Goal: Task Accomplishment & Management: Manage account settings

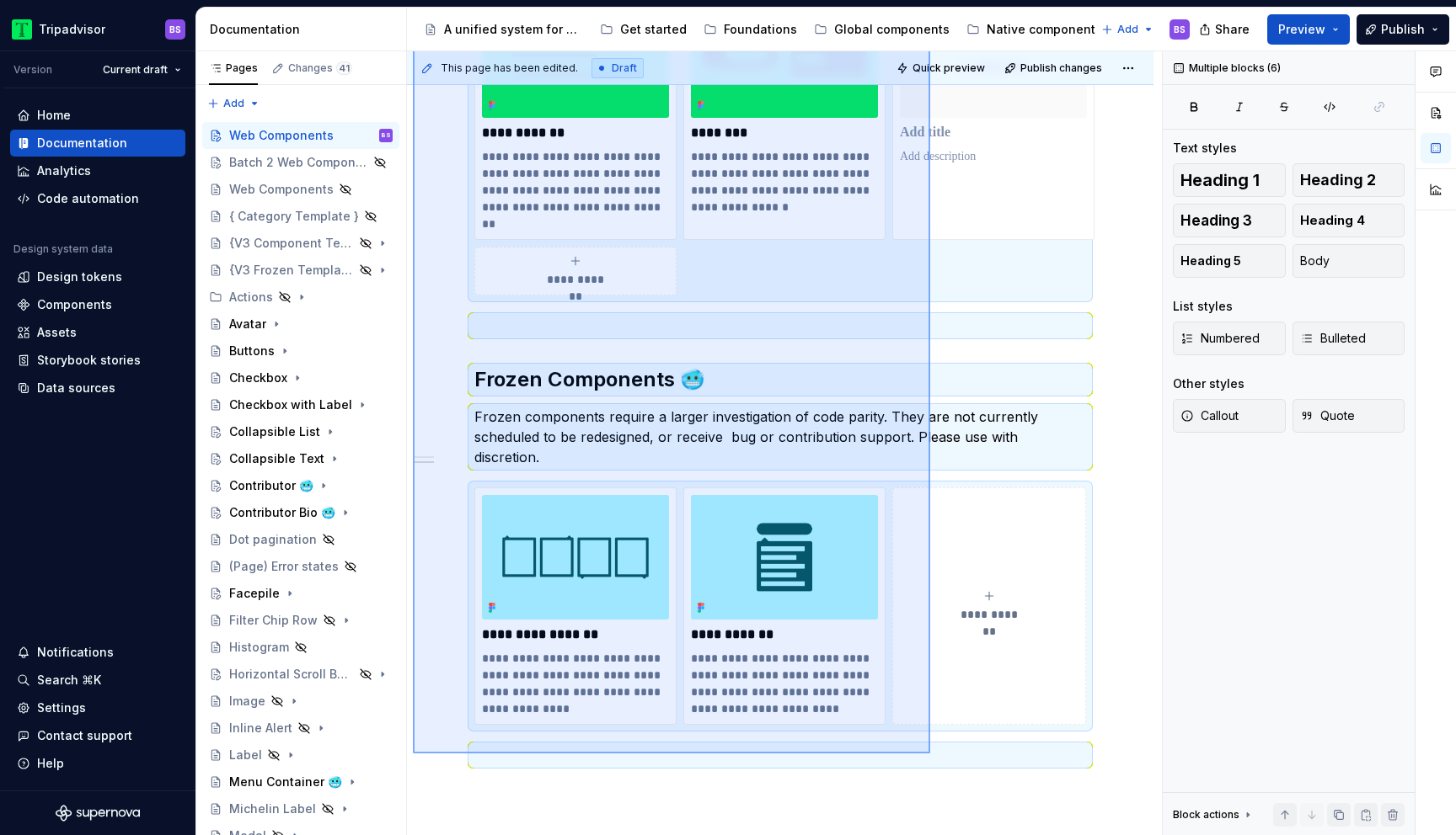
scroll to position [715, 0]
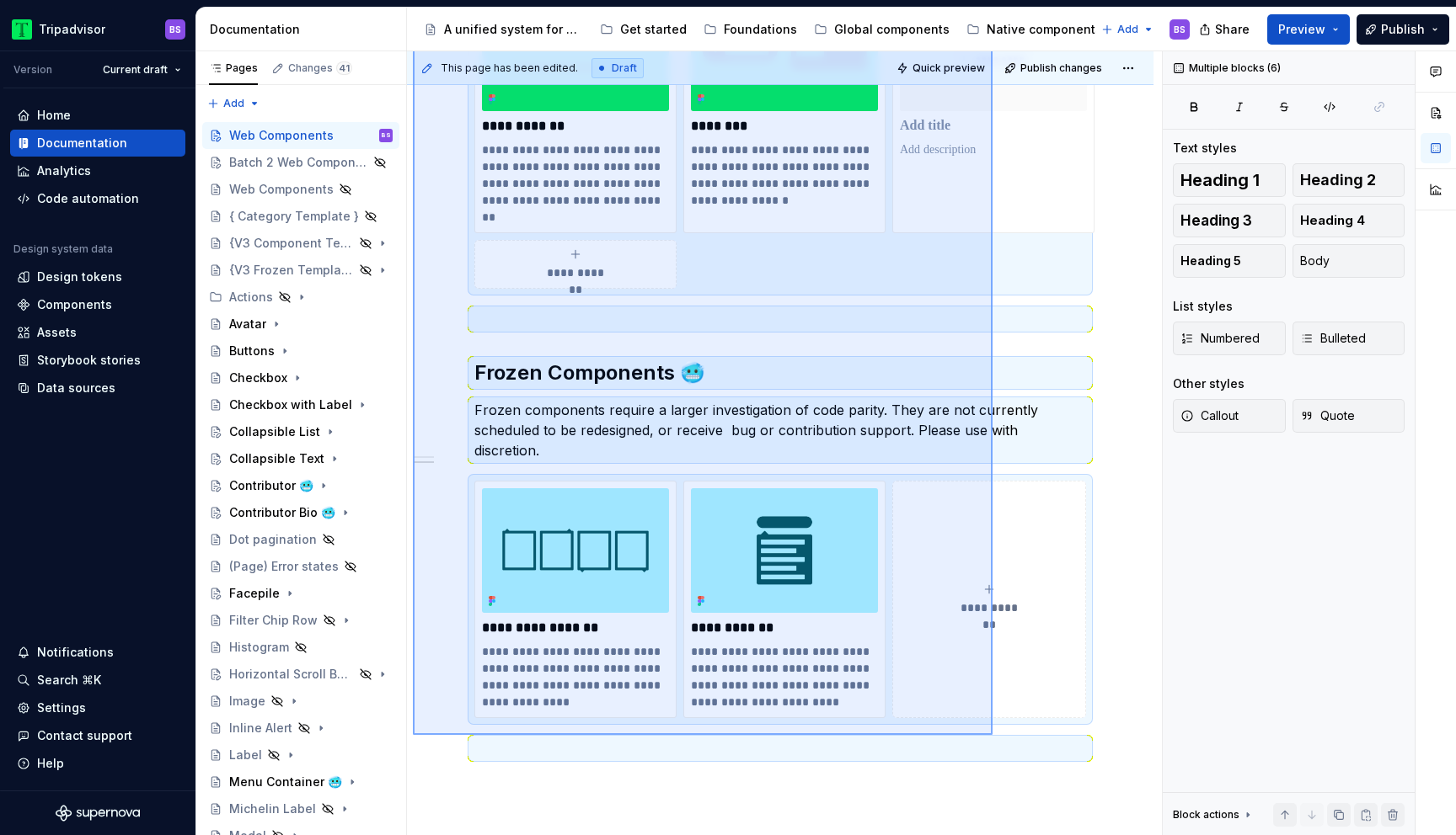
drag, startPoint x: 413, startPoint y: 374, endPoint x: 992, endPoint y: 735, distance: 682.3
click at [992, 735] on div "**********" at bounding box center [784, 443] width 755 height 785
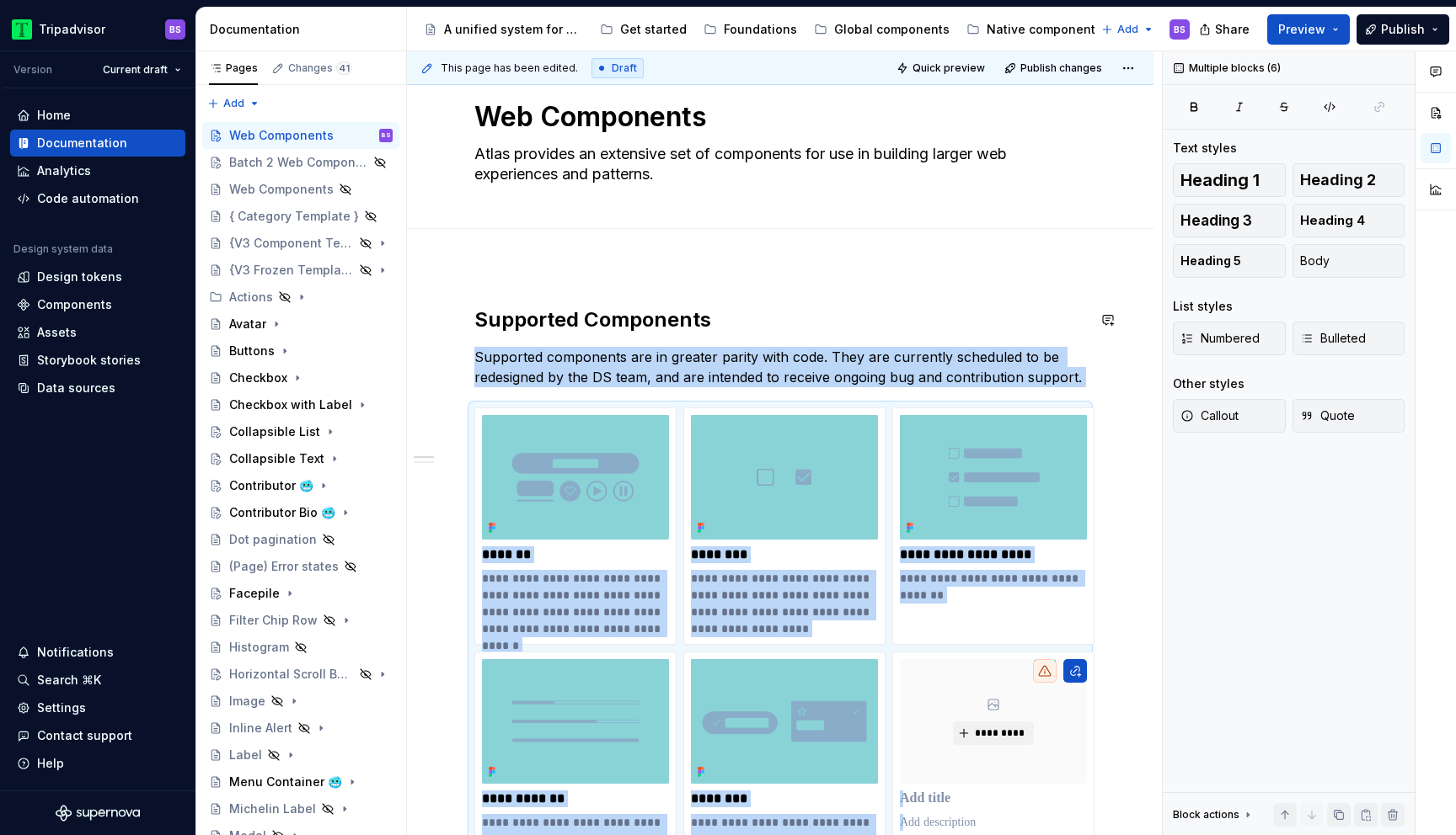
scroll to position [35, 0]
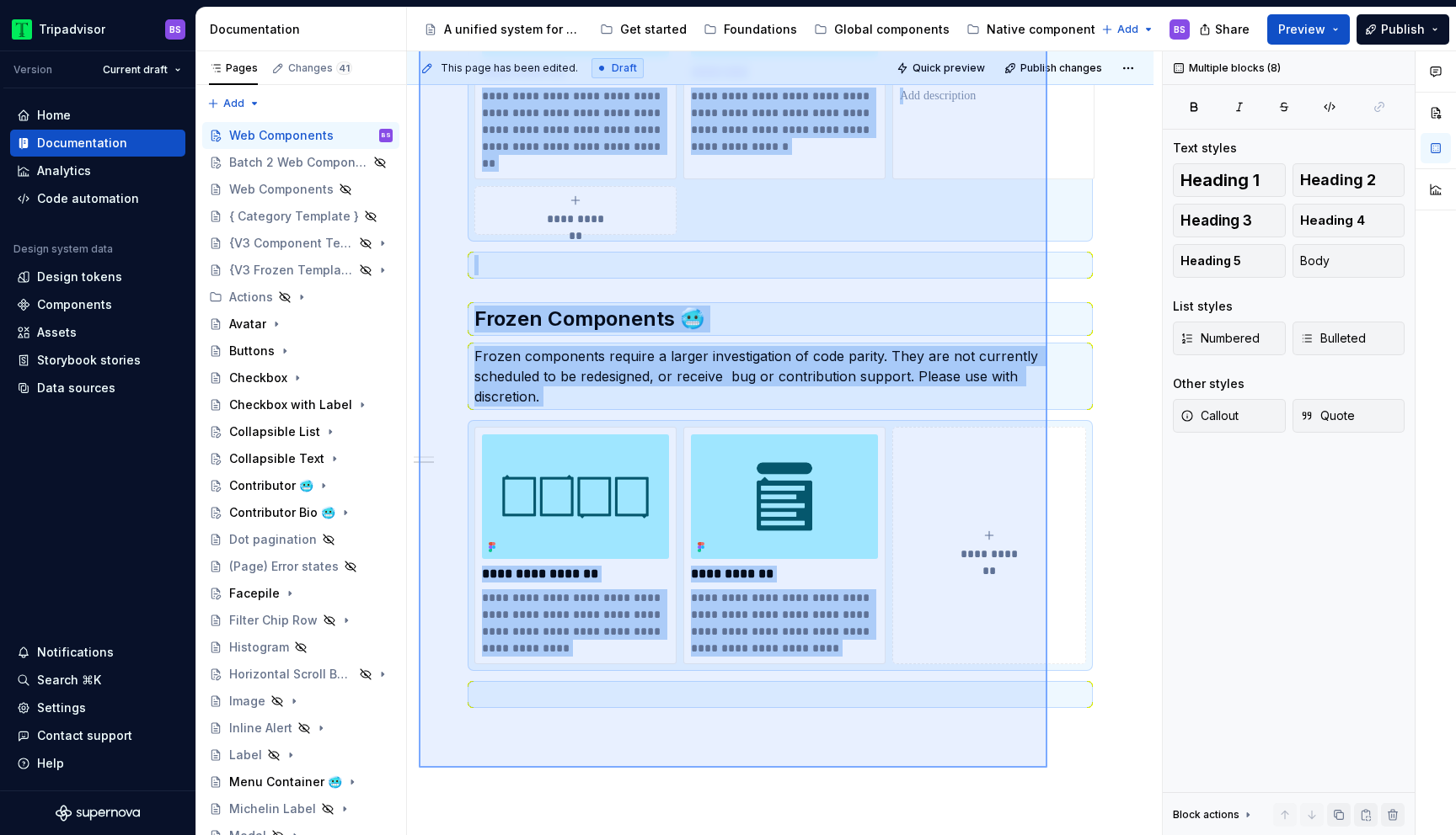
drag, startPoint x: 419, startPoint y: 291, endPoint x: 1047, endPoint y: 768, distance: 788.6
click at [1047, 768] on div "**********" at bounding box center [784, 443] width 755 height 785
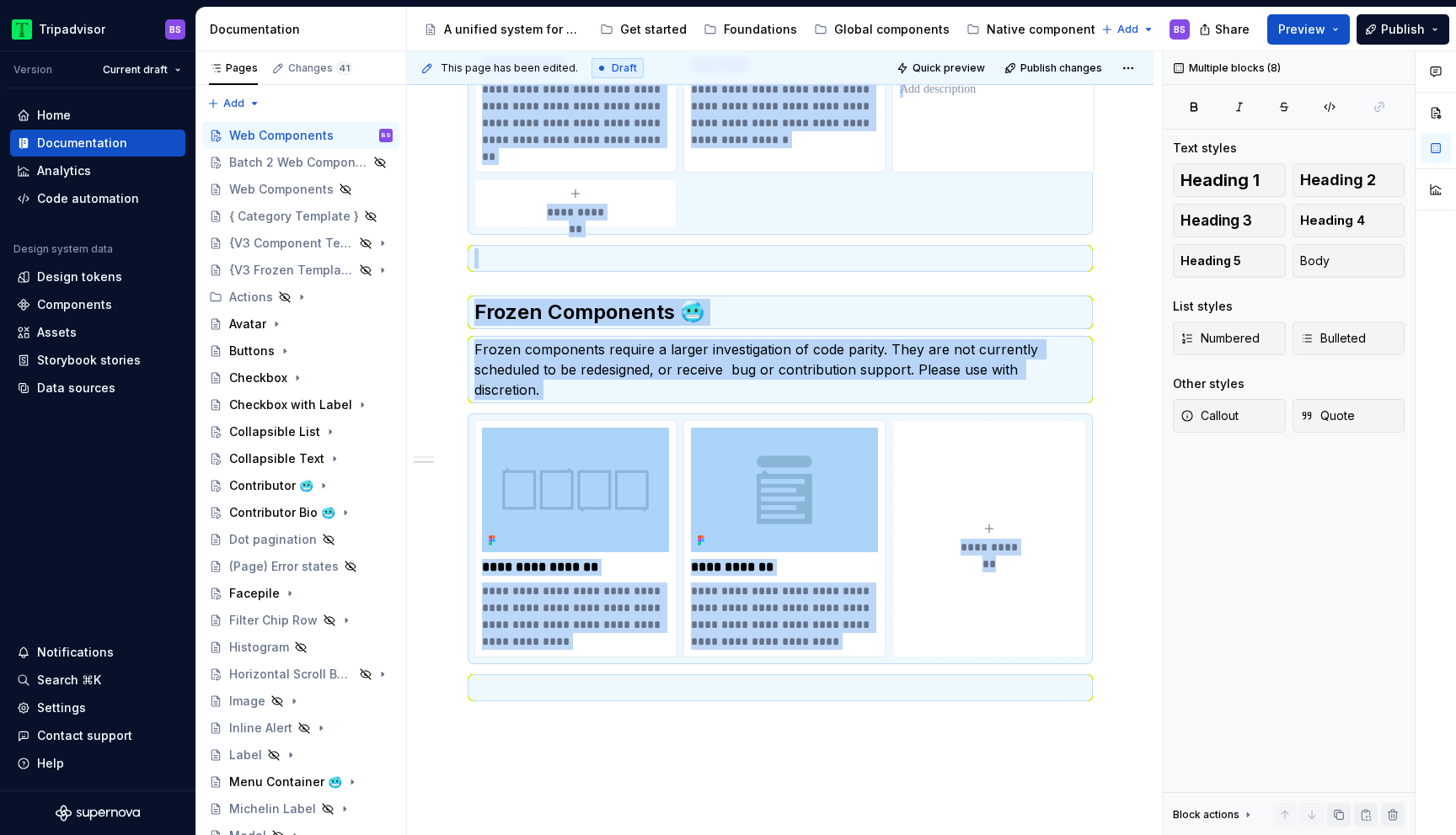
copy div "**********"
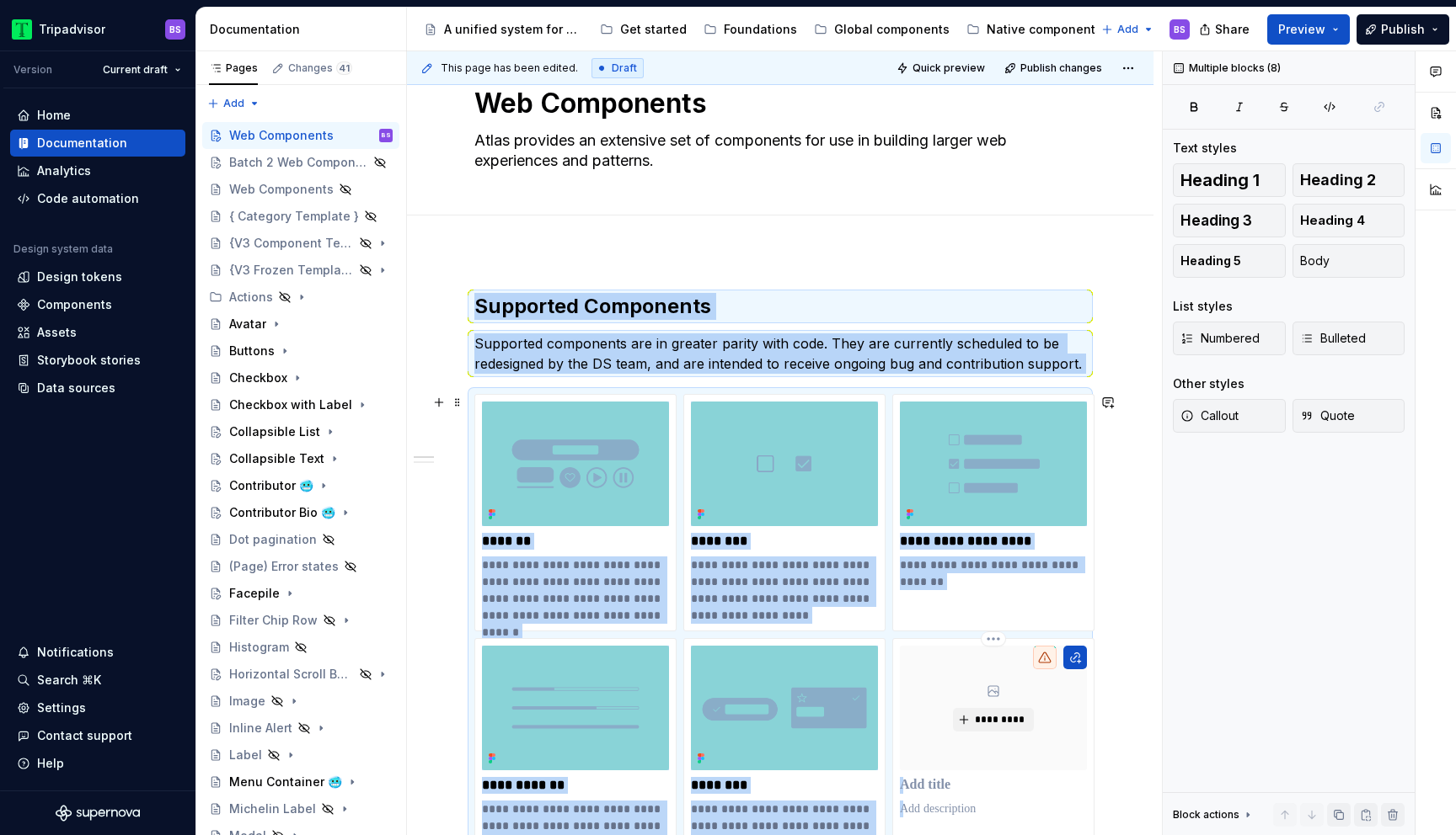
scroll to position [0, 0]
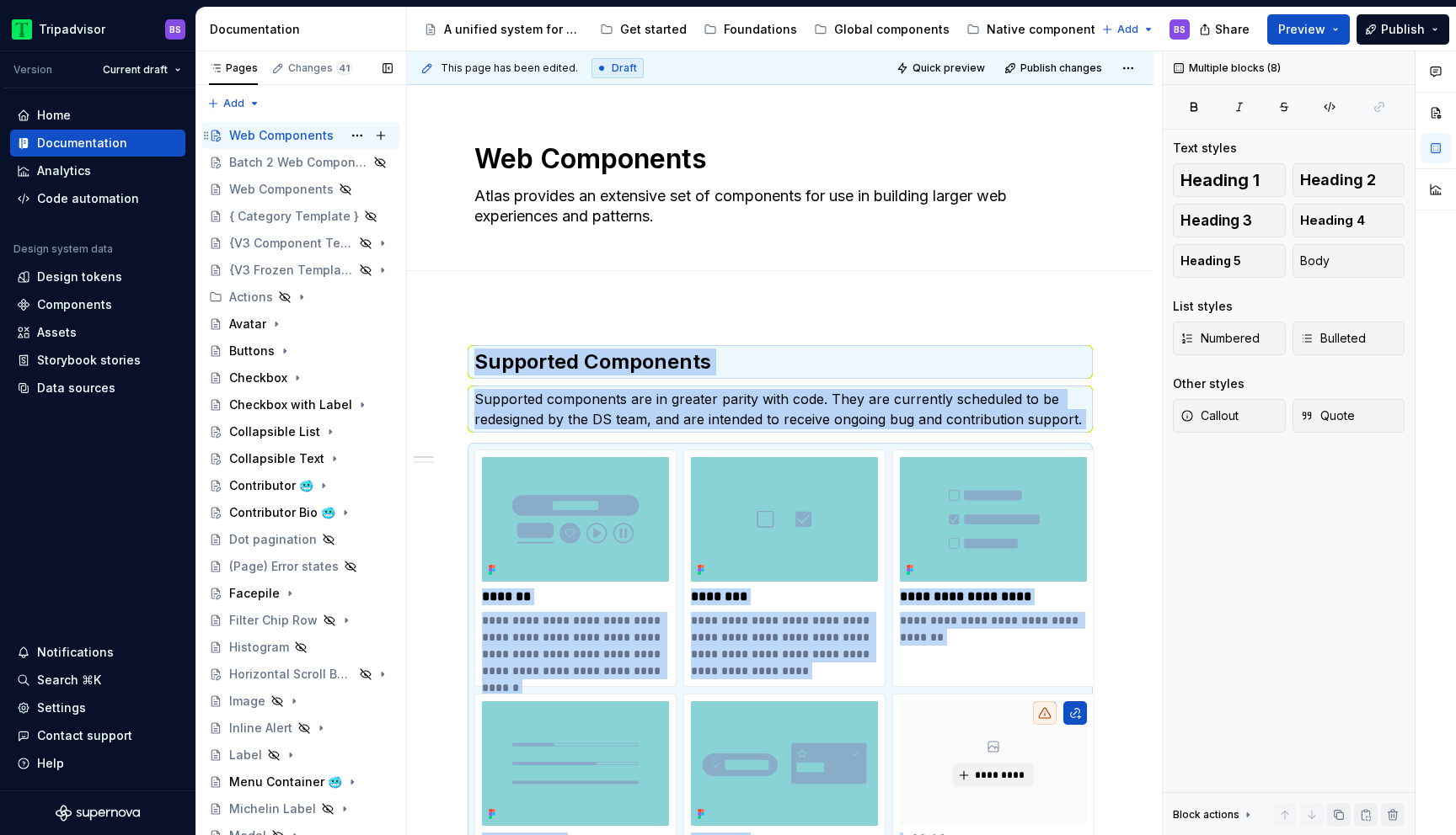
click at [292, 141] on div "Web Components" at bounding box center [281, 135] width 105 height 16
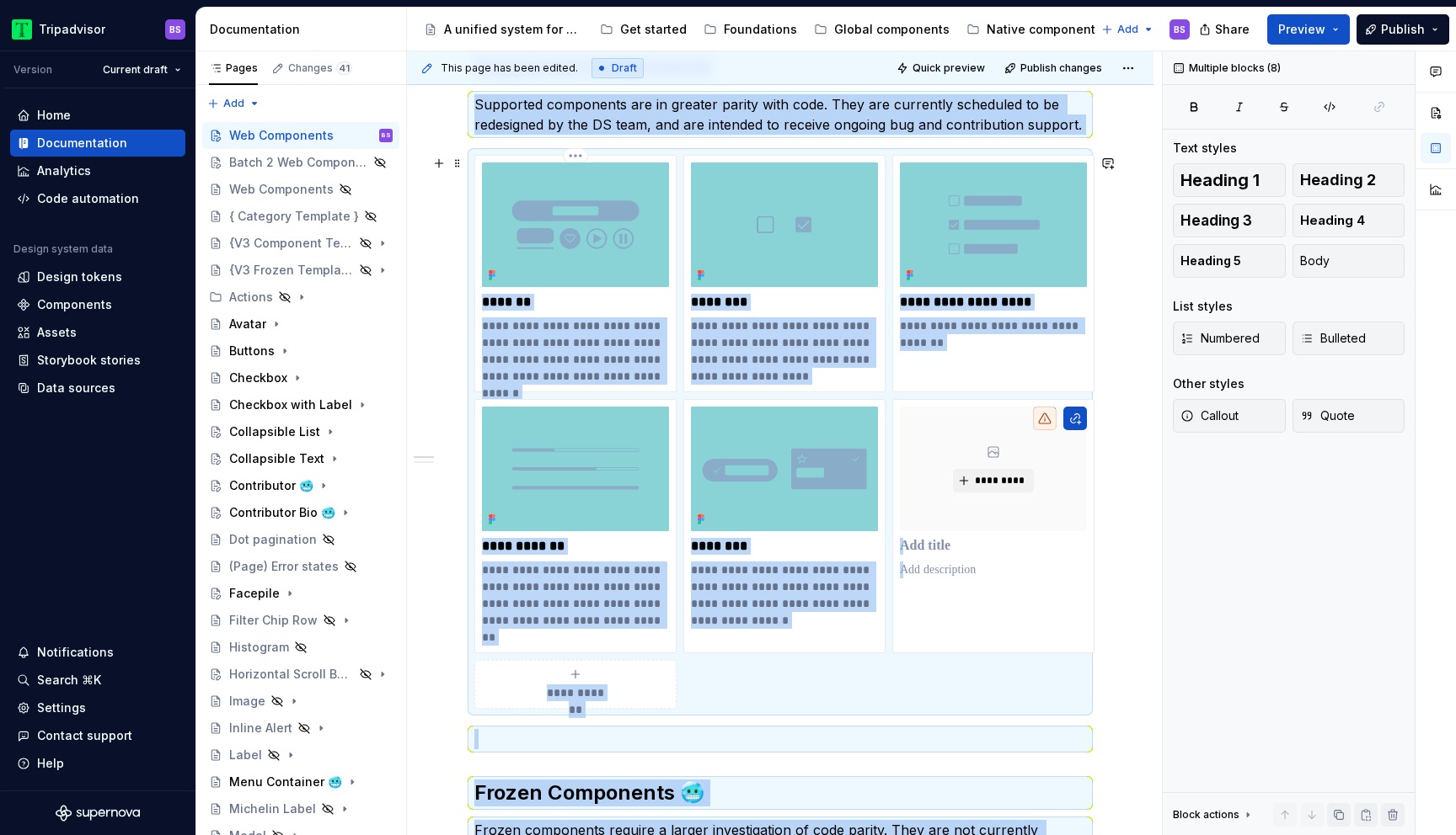
scroll to position [127, 0]
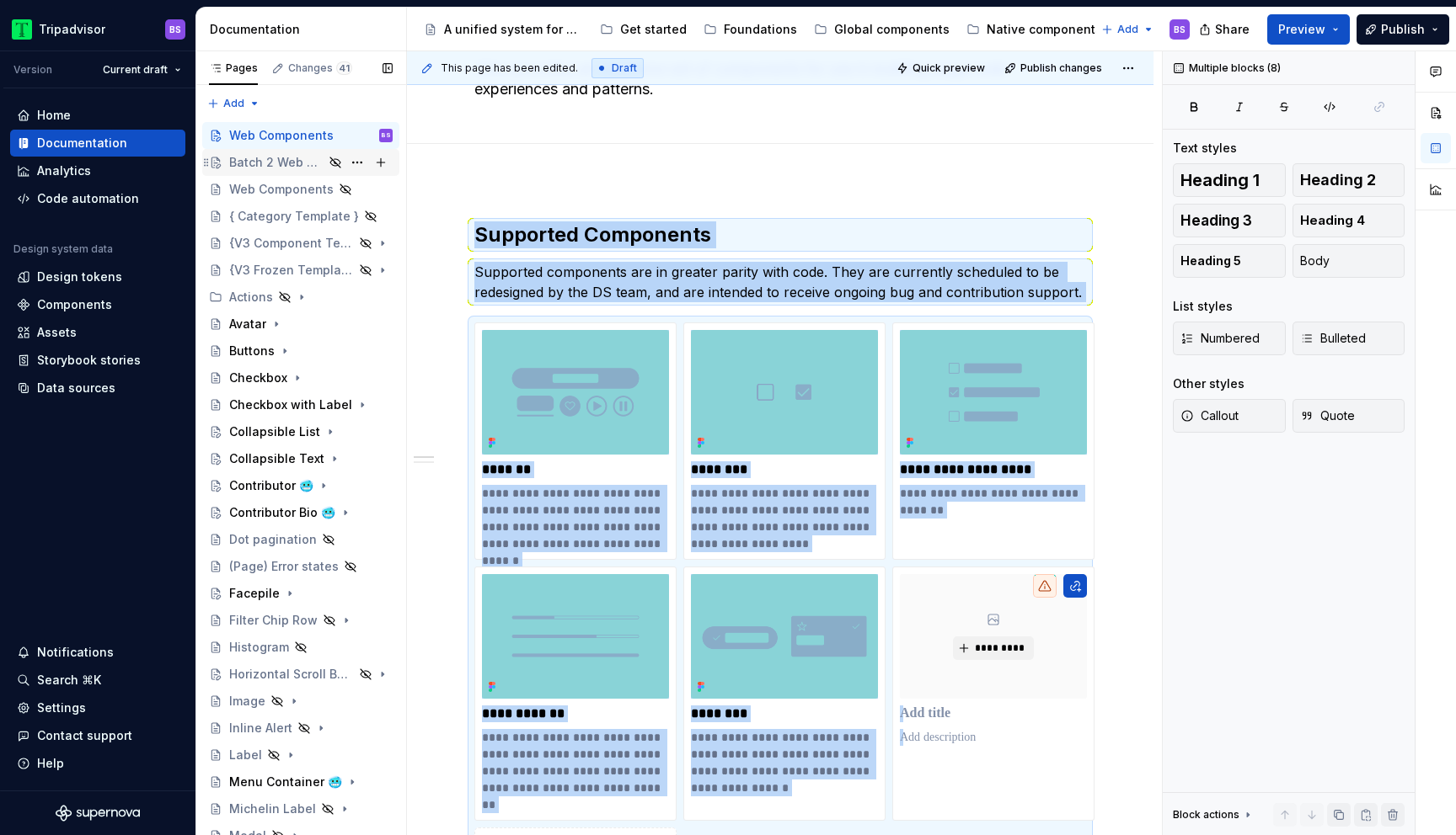
click at [268, 162] on div "Batch 2 Web Components" at bounding box center [276, 162] width 94 height 16
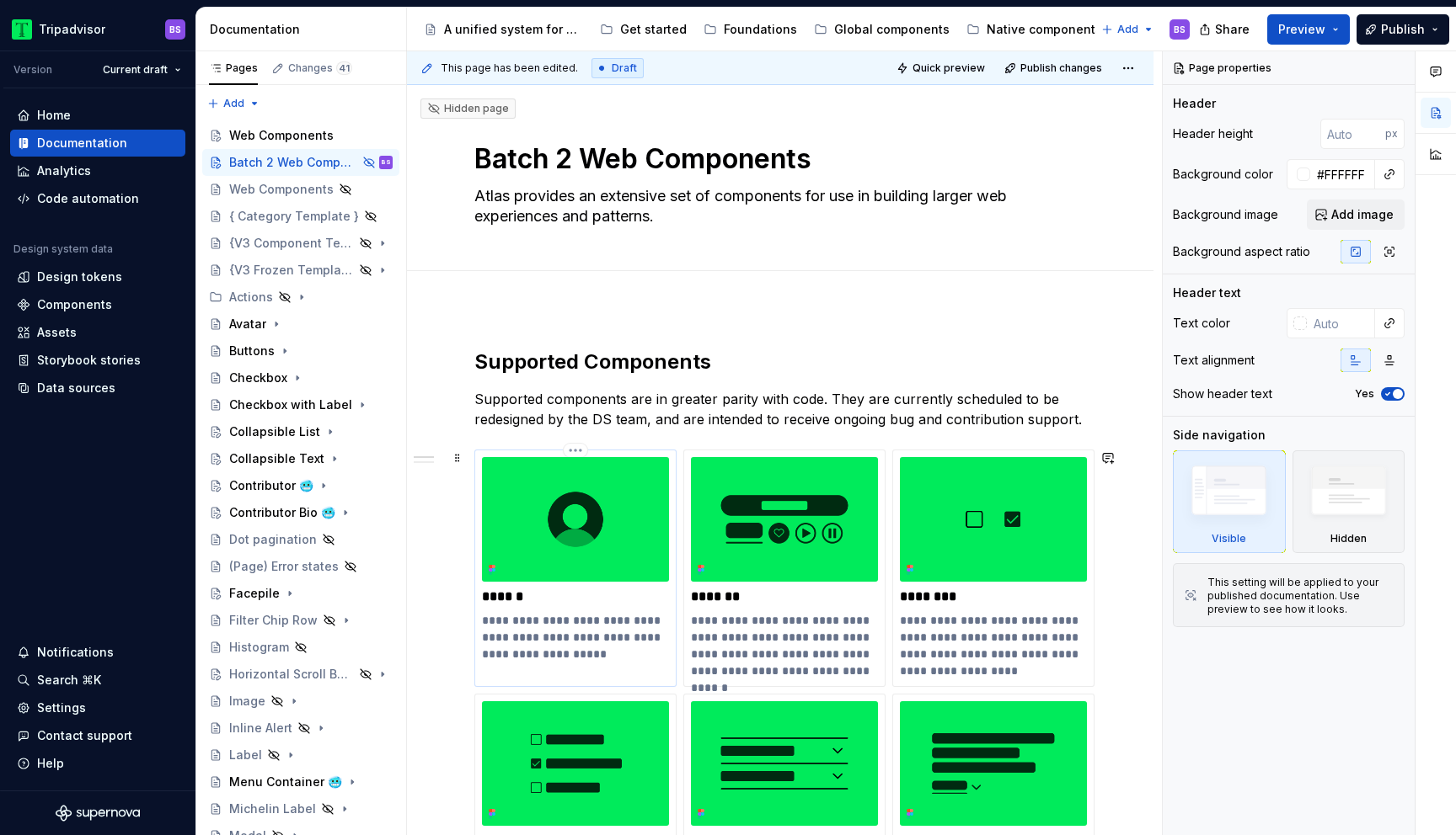
drag, startPoint x: 425, startPoint y: 298, endPoint x: 660, endPoint y: 681, distance: 449.3
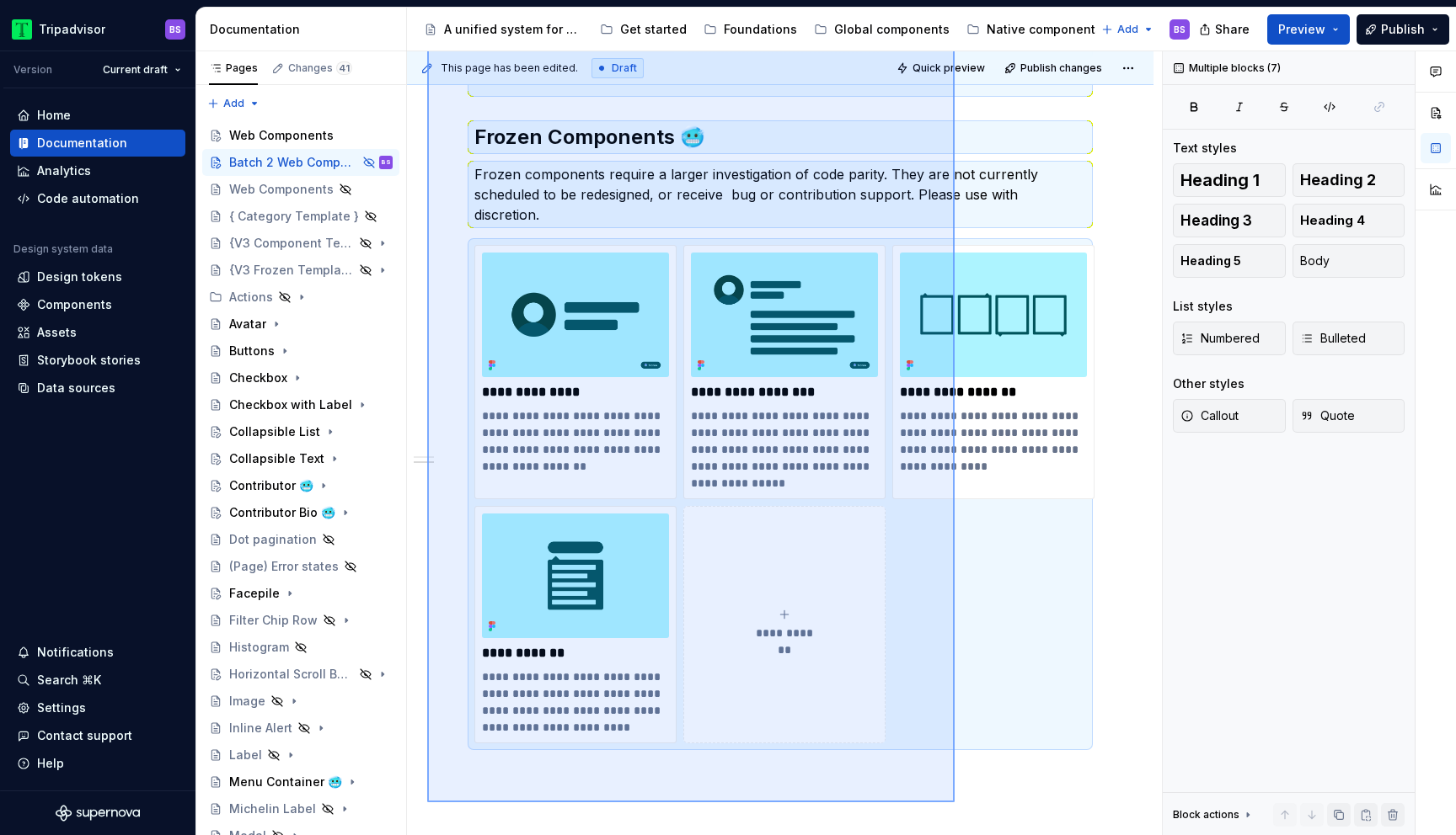
scroll to position [1520, 0]
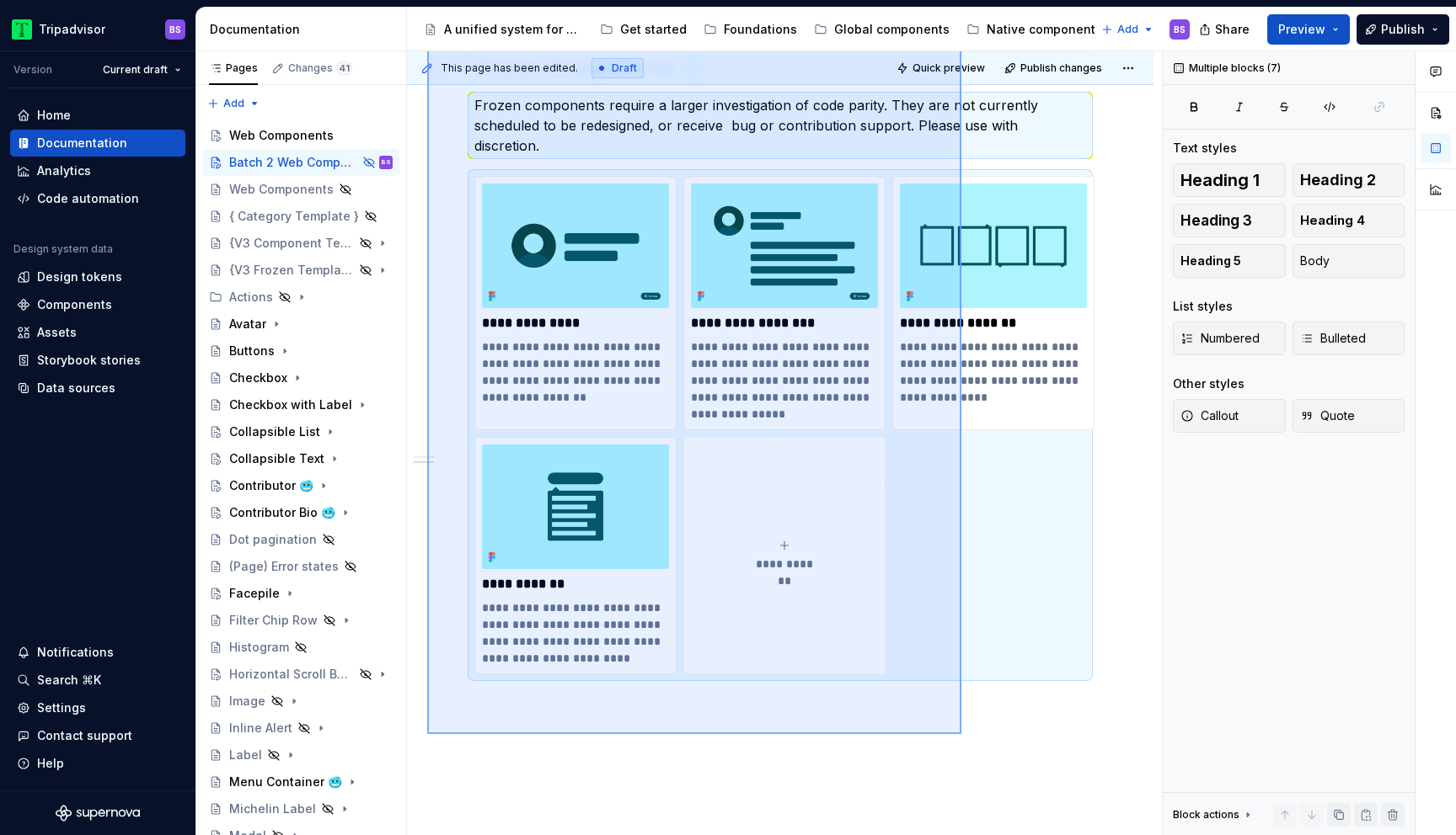
drag, startPoint x: 427, startPoint y: 329, endPoint x: 965, endPoint y: 721, distance: 665.7
click at [965, 721] on div "**********" at bounding box center [784, 443] width 755 height 785
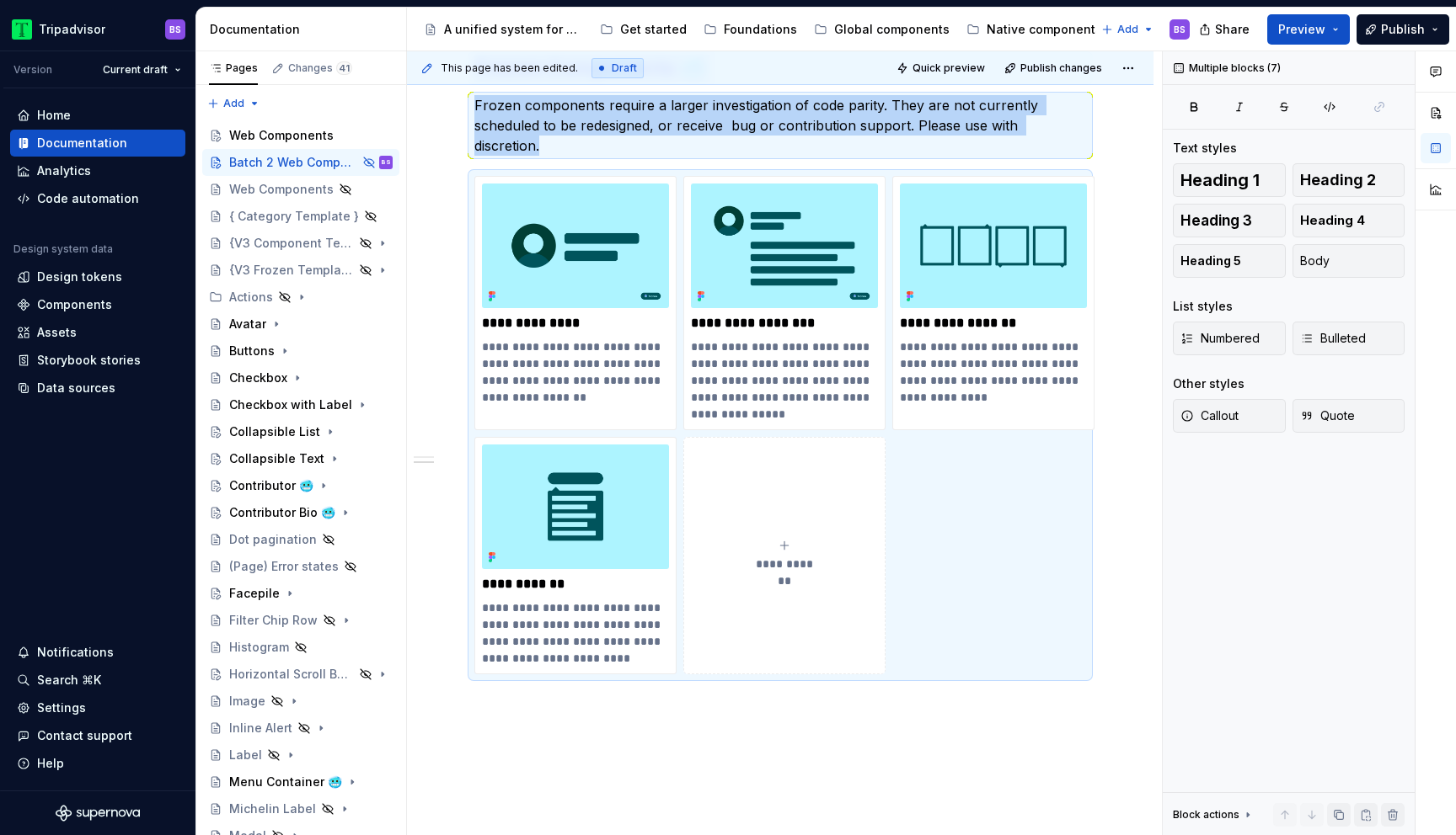
copy div "**********"
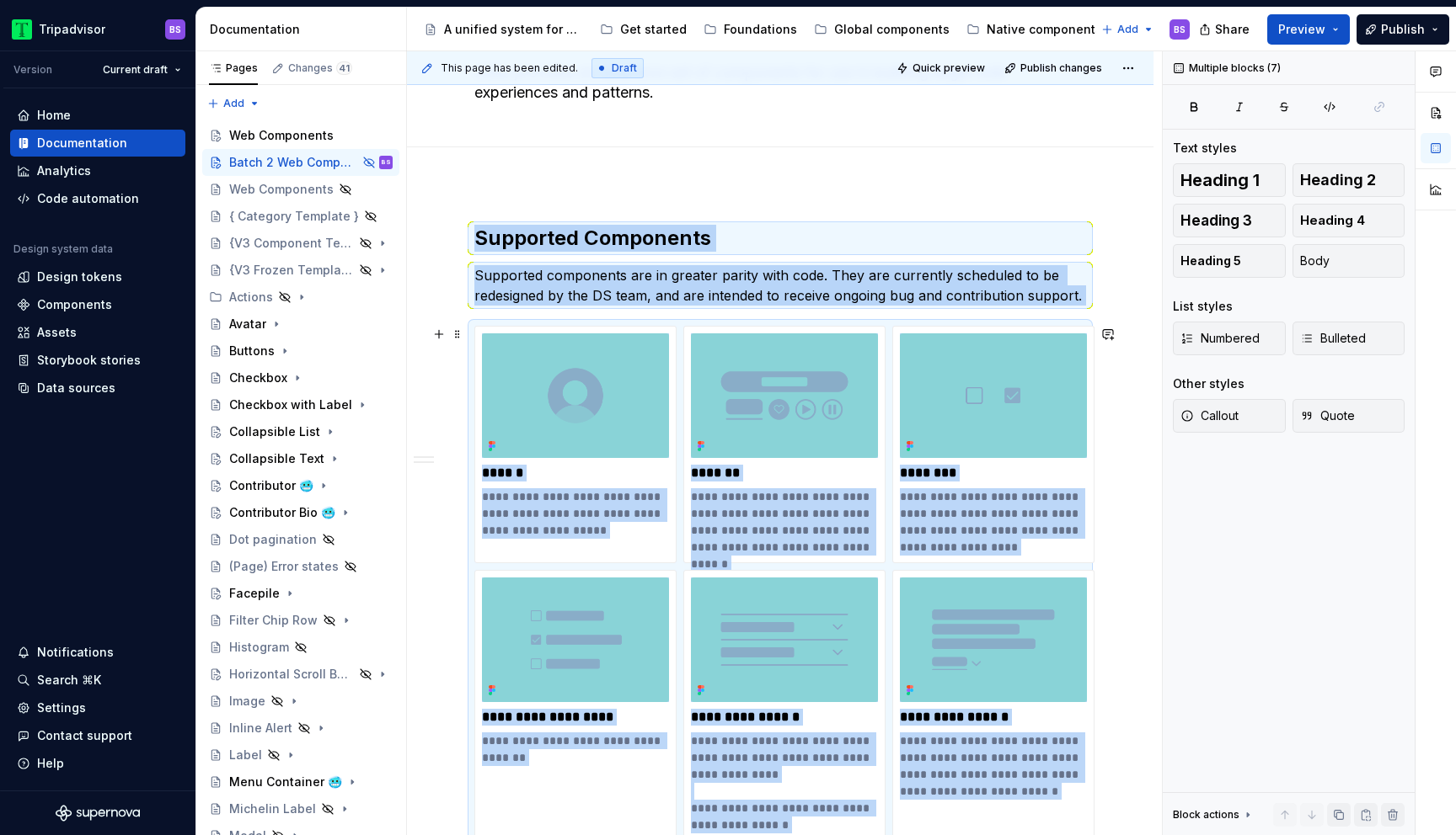
scroll to position [0, 0]
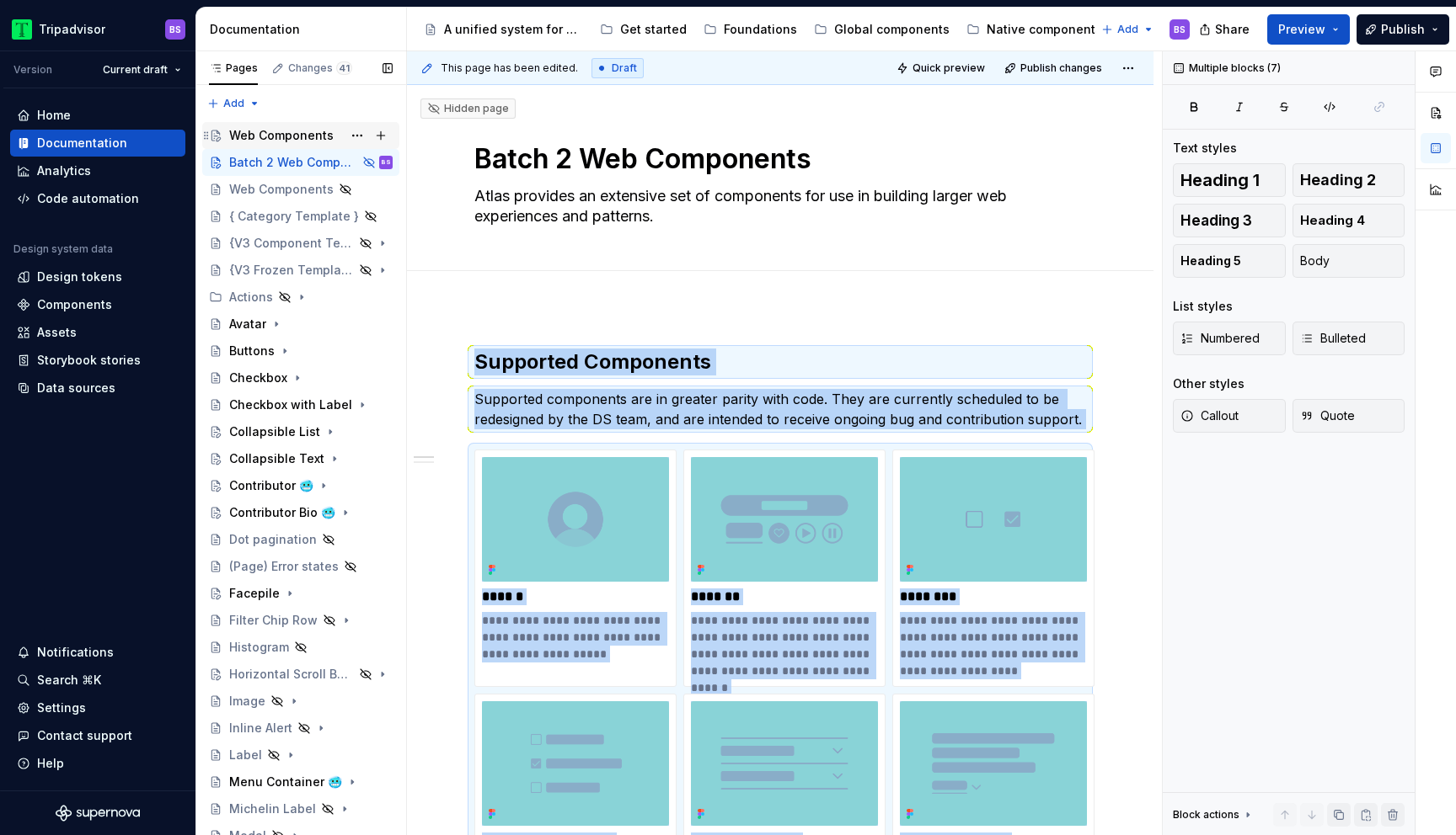
click at [289, 124] on div "Web Components" at bounding box center [311, 135] width 164 height 23
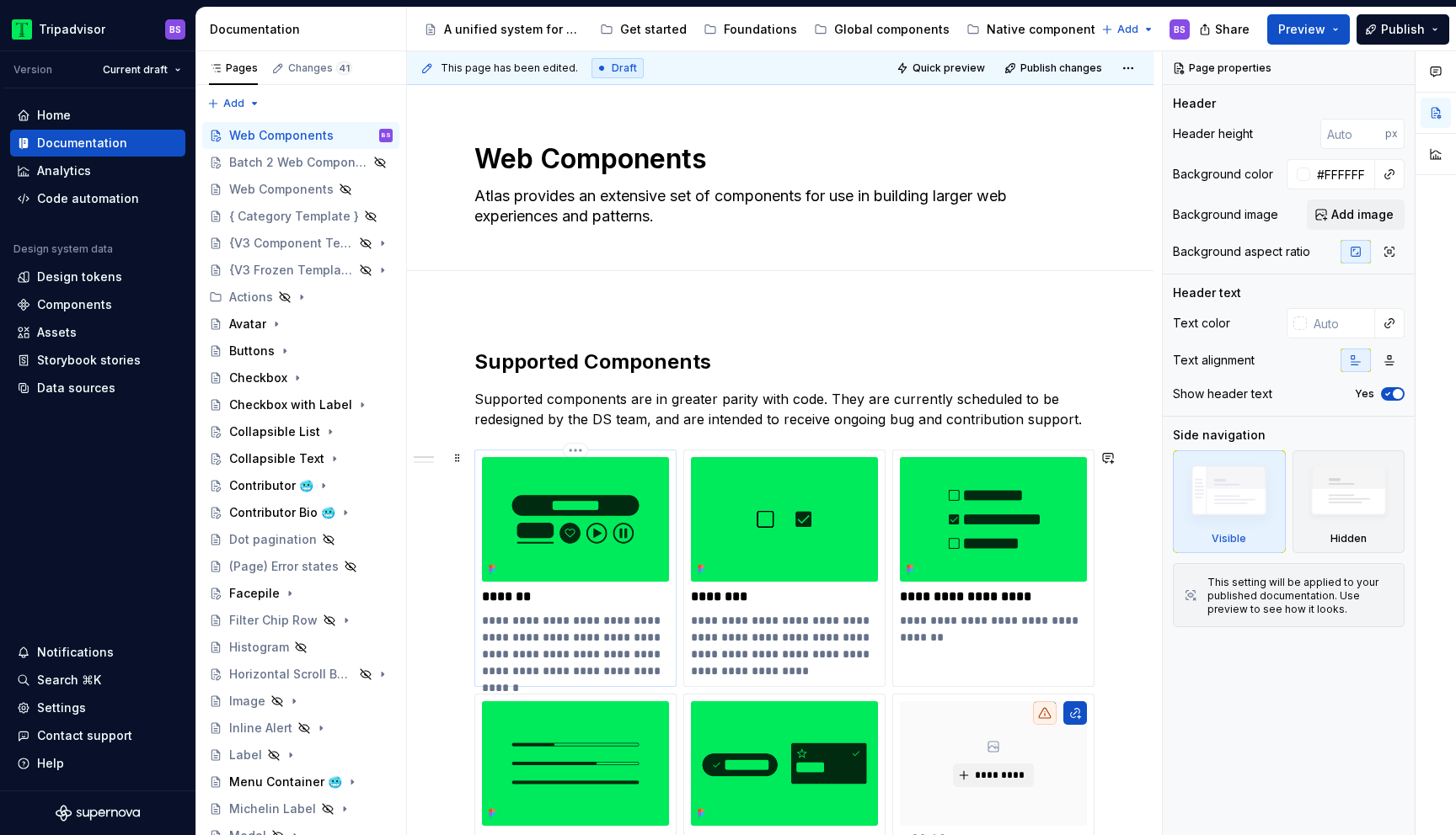
drag, startPoint x: 423, startPoint y: 307, endPoint x: 642, endPoint y: 667, distance: 421.4
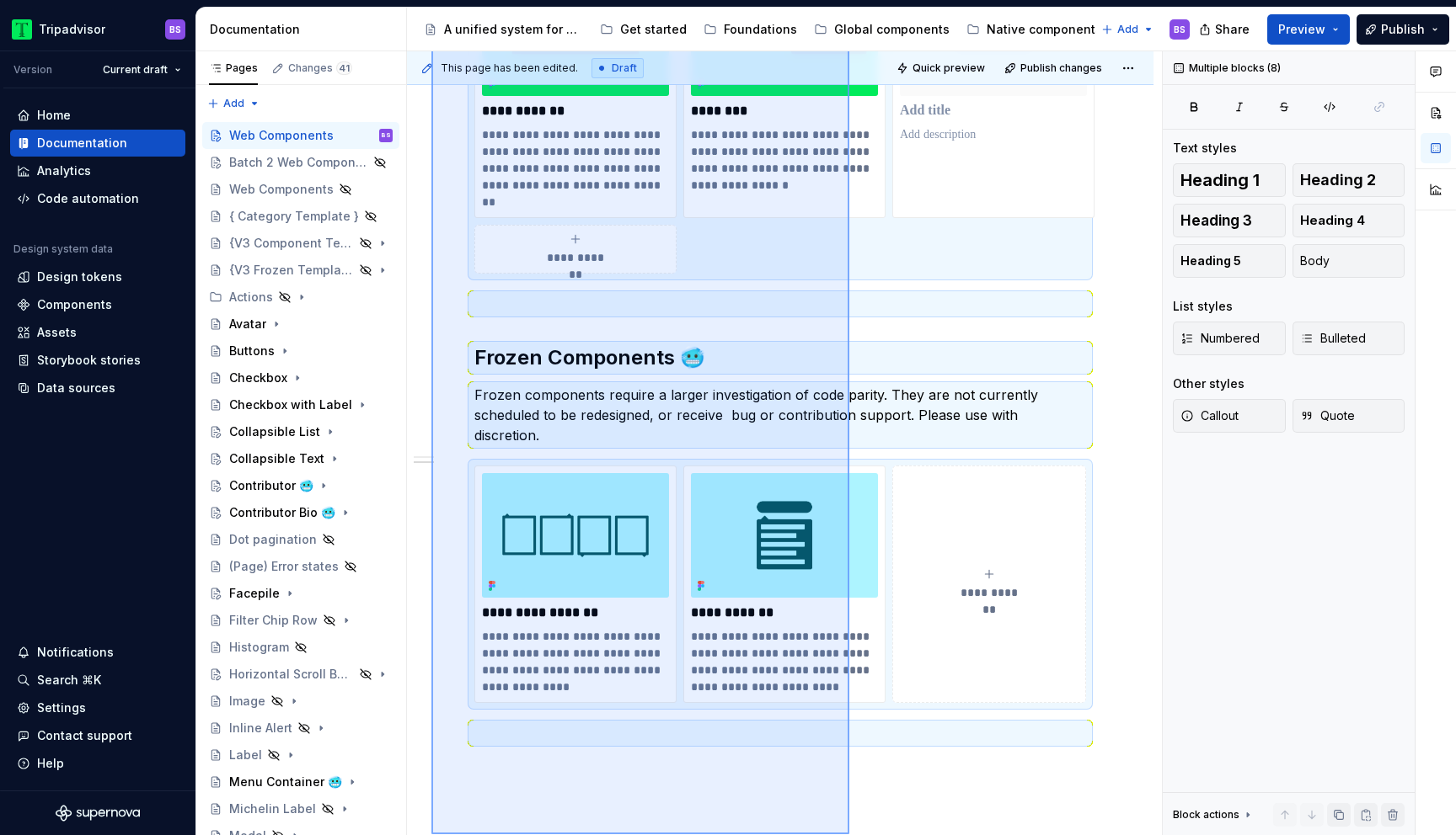
scroll to position [888, 0]
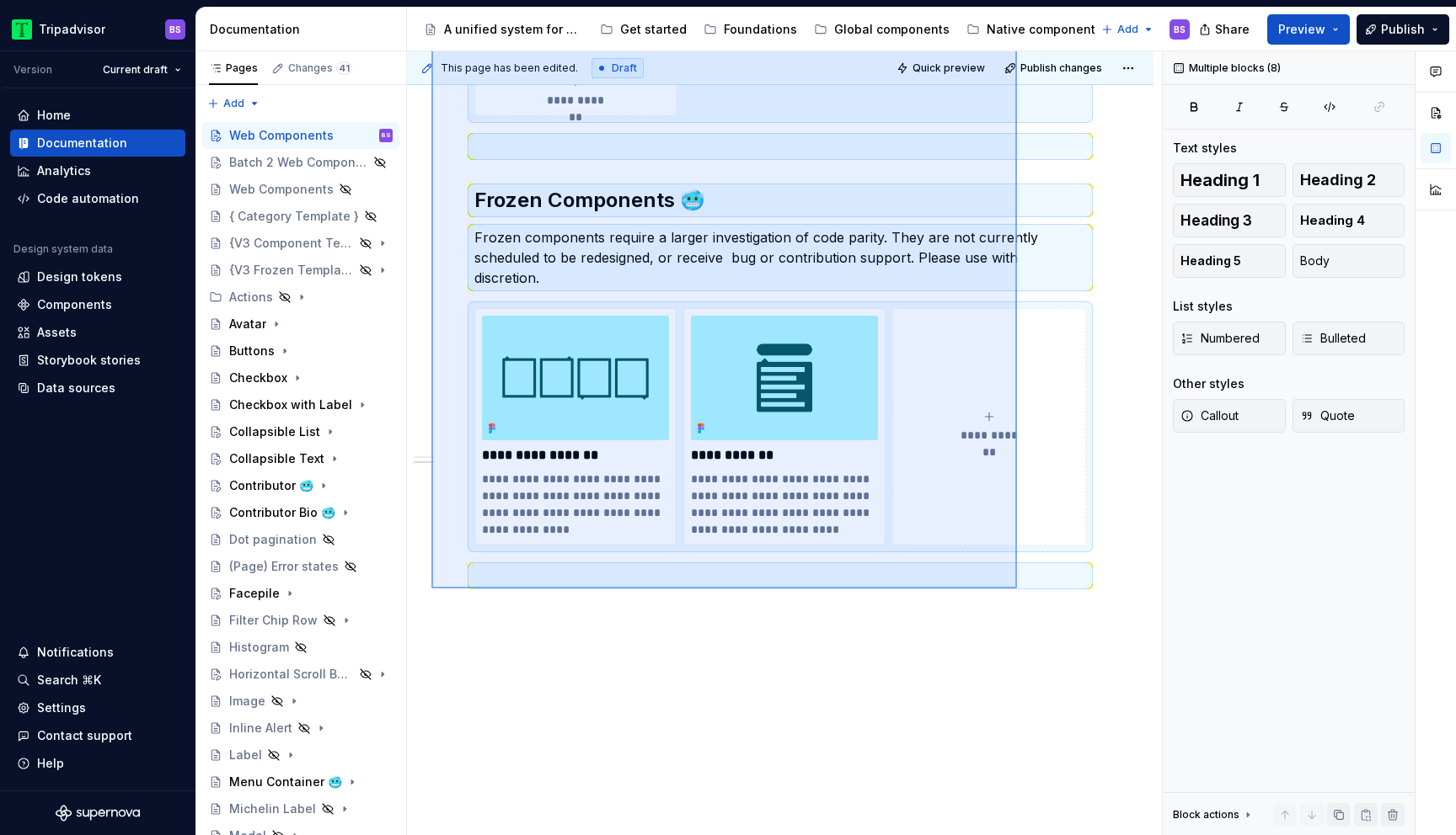
drag, startPoint x: 431, startPoint y: 342, endPoint x: 1019, endPoint y: 604, distance: 643.7
click at [1019, 604] on div "**********" at bounding box center [784, 443] width 755 height 785
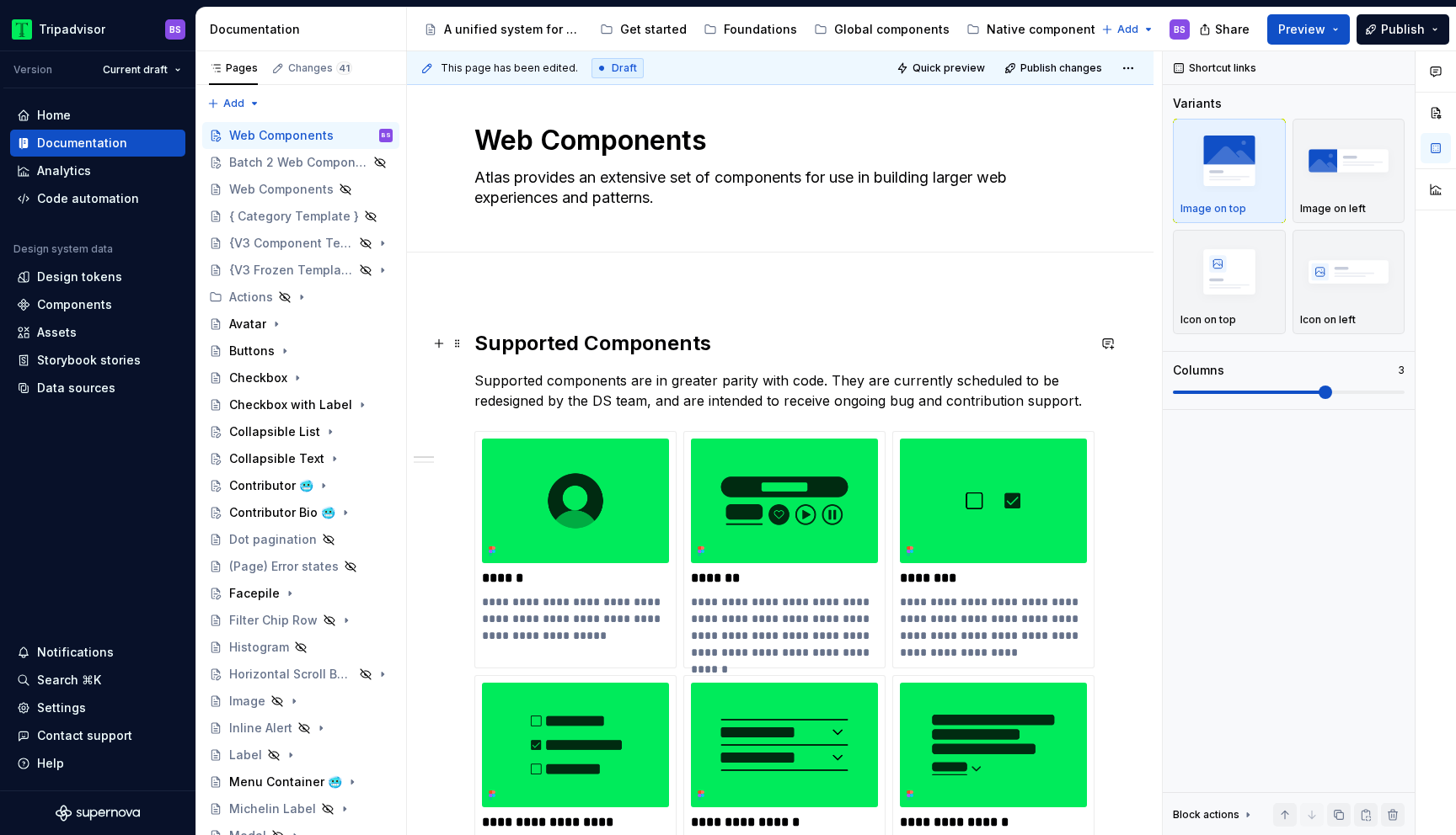
scroll to position [0, 0]
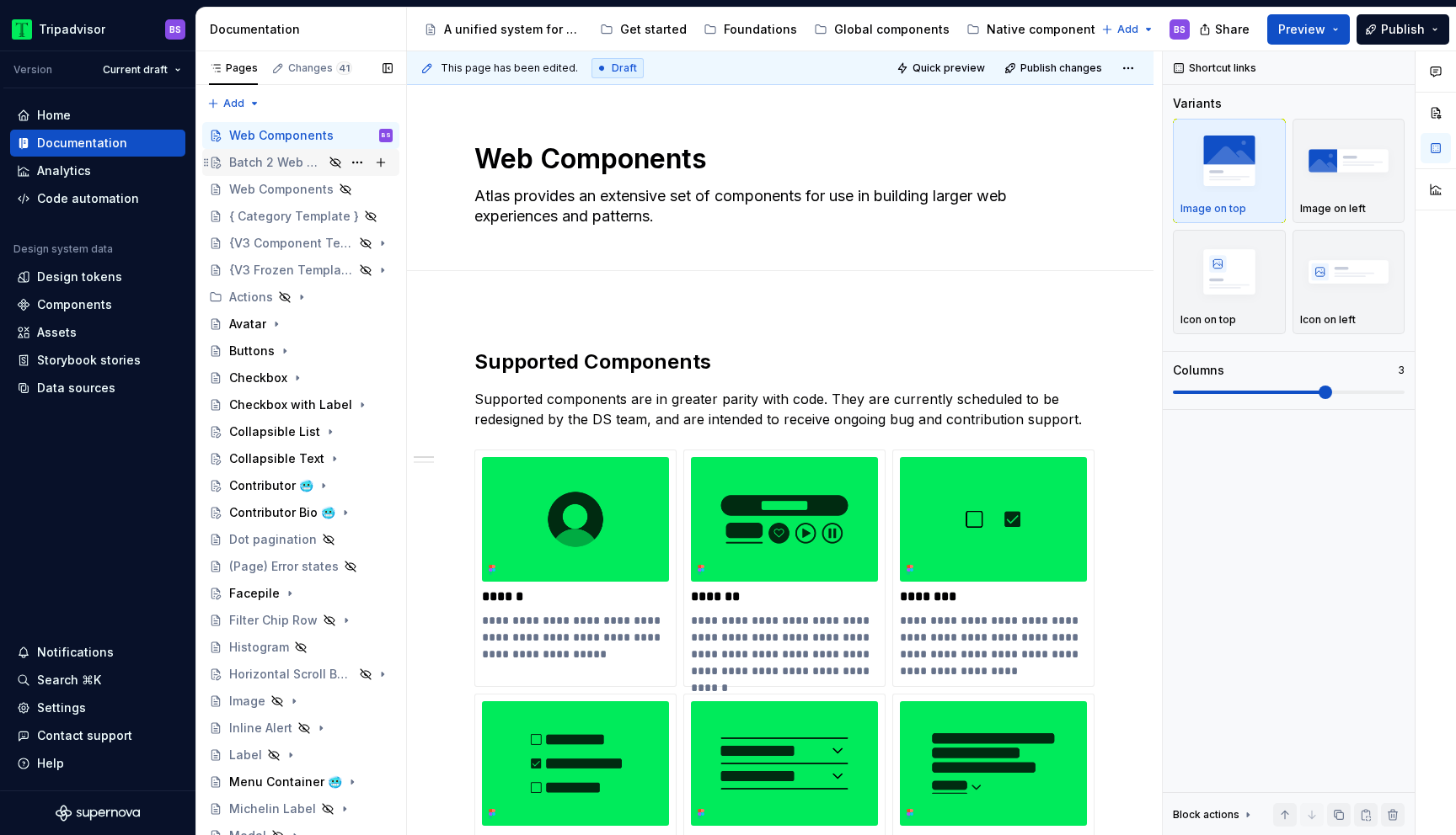
click at [291, 159] on div "Batch 2 Web Components" at bounding box center [276, 162] width 94 height 16
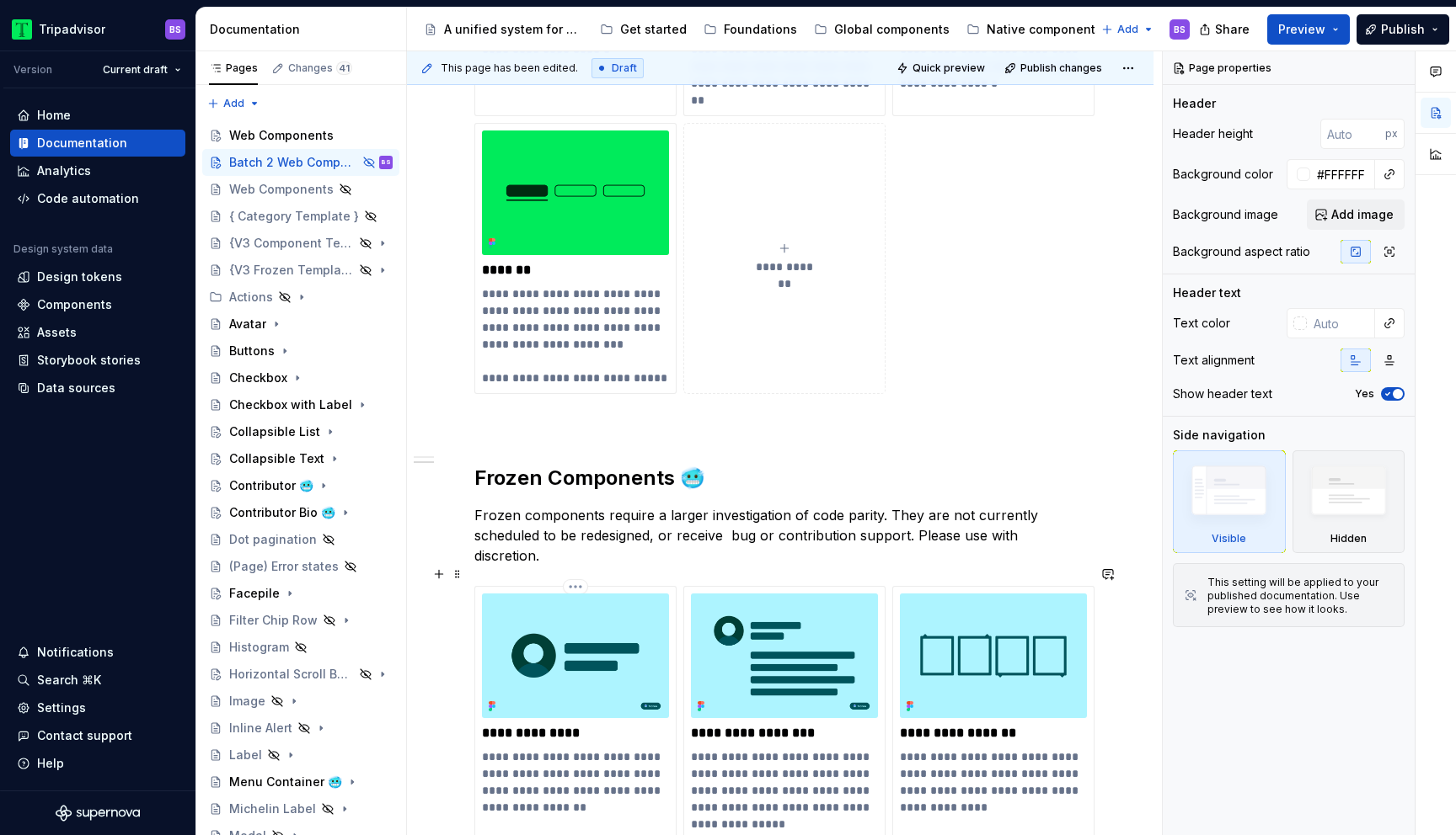
scroll to position [1082, 0]
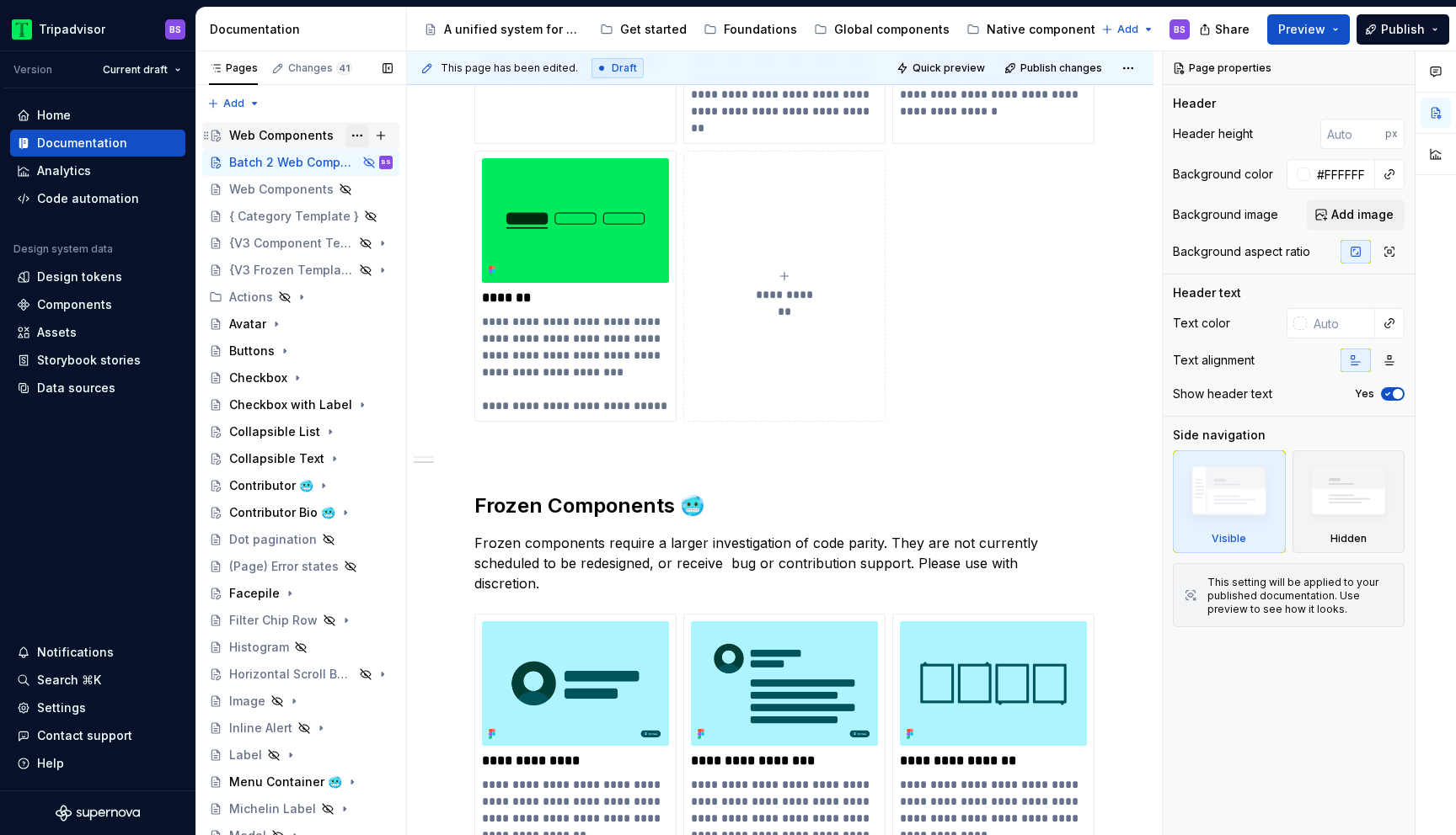
click at [357, 132] on button "Page tree" at bounding box center [357, 135] width 23 height 23
click at [296, 155] on div "Pages Changes 41 Add Accessibility guide for tree Page tree. Navigate the tree …" at bounding box center [300, 446] width 210 height 792
click at [358, 162] on button "Page tree" at bounding box center [357, 162] width 23 height 23
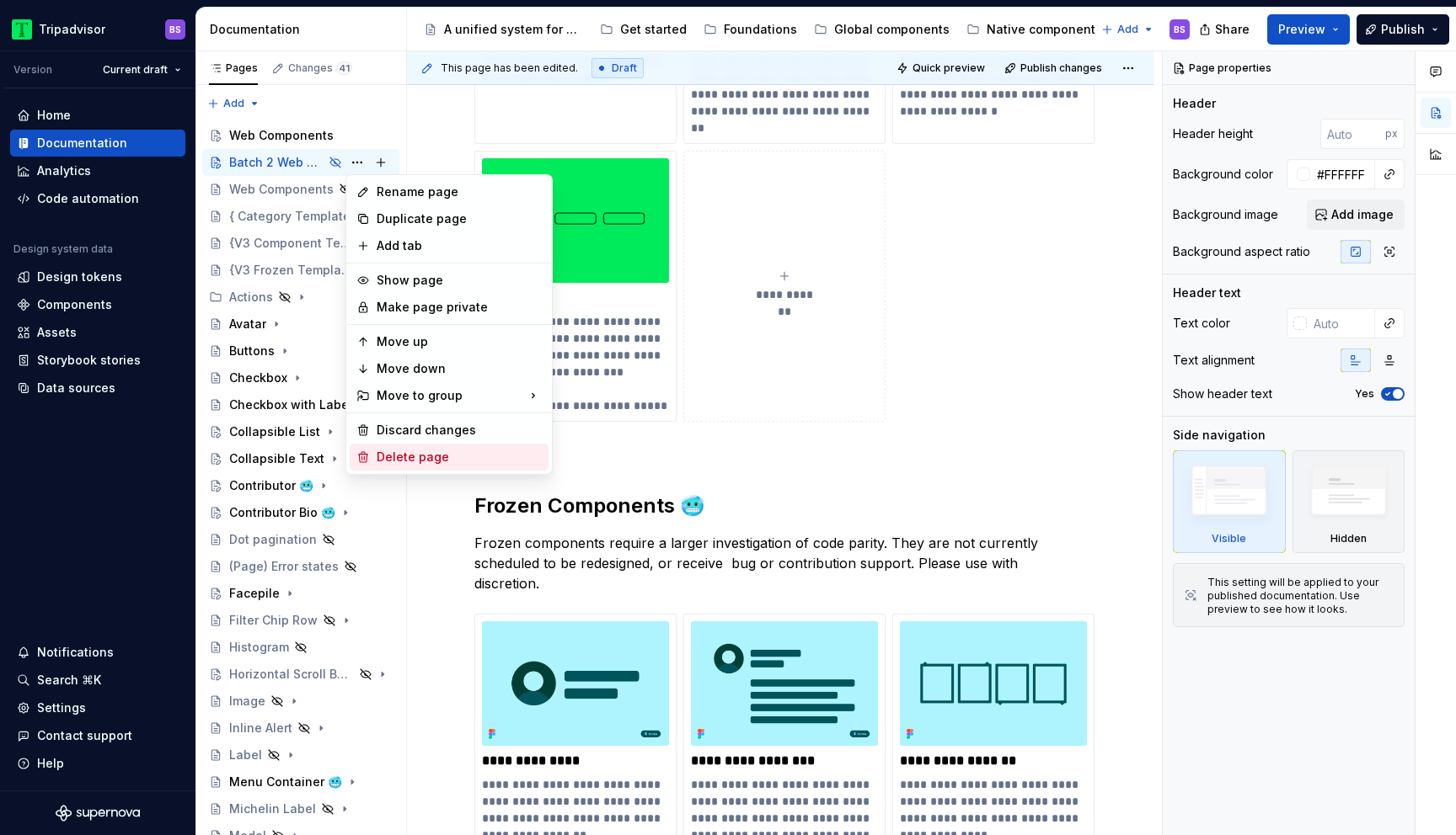
click at [406, 452] on div "Delete page" at bounding box center [459, 457] width 165 height 16
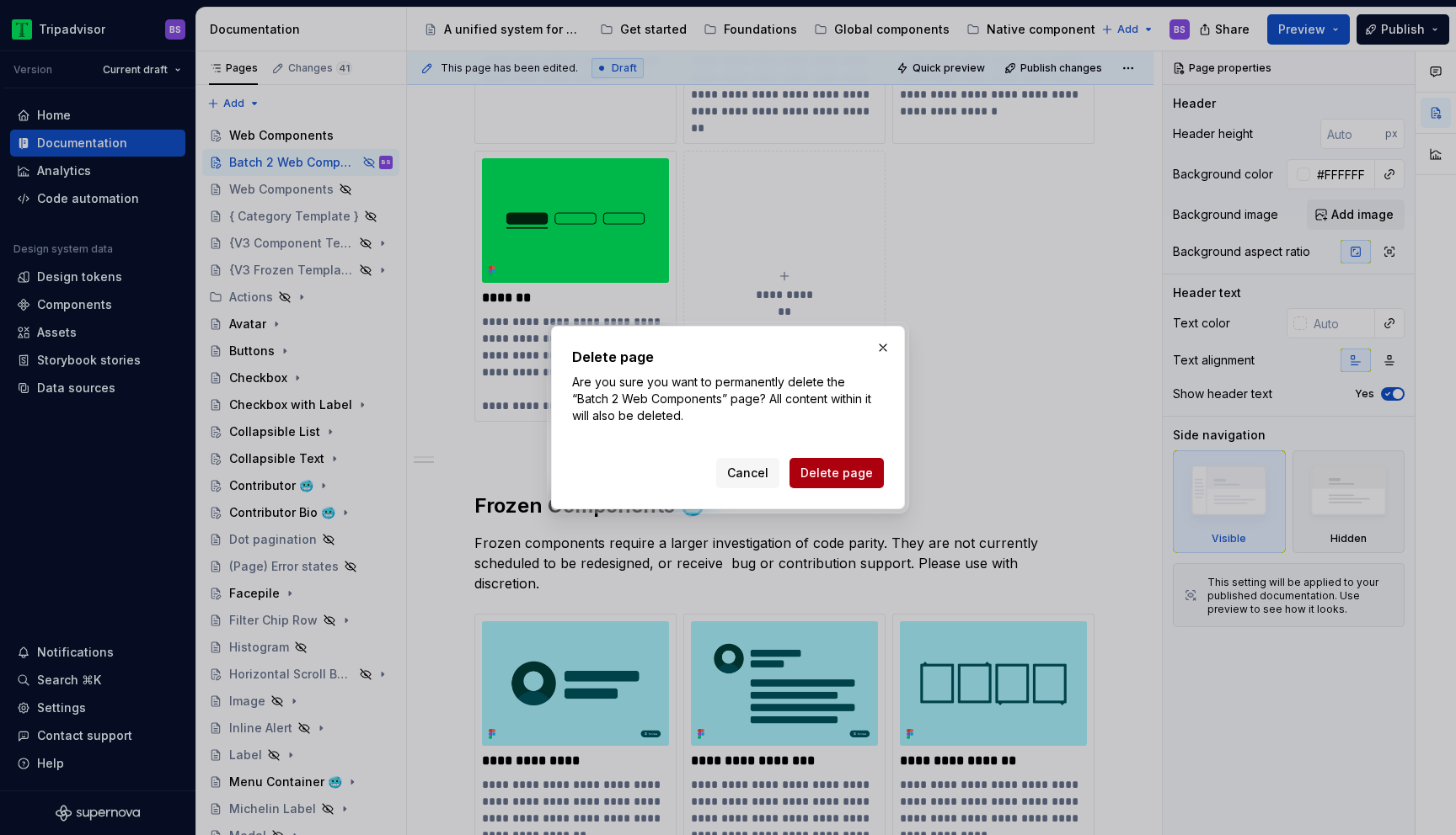
click at [850, 479] on span "Delete page" at bounding box center [837, 472] width 73 height 16
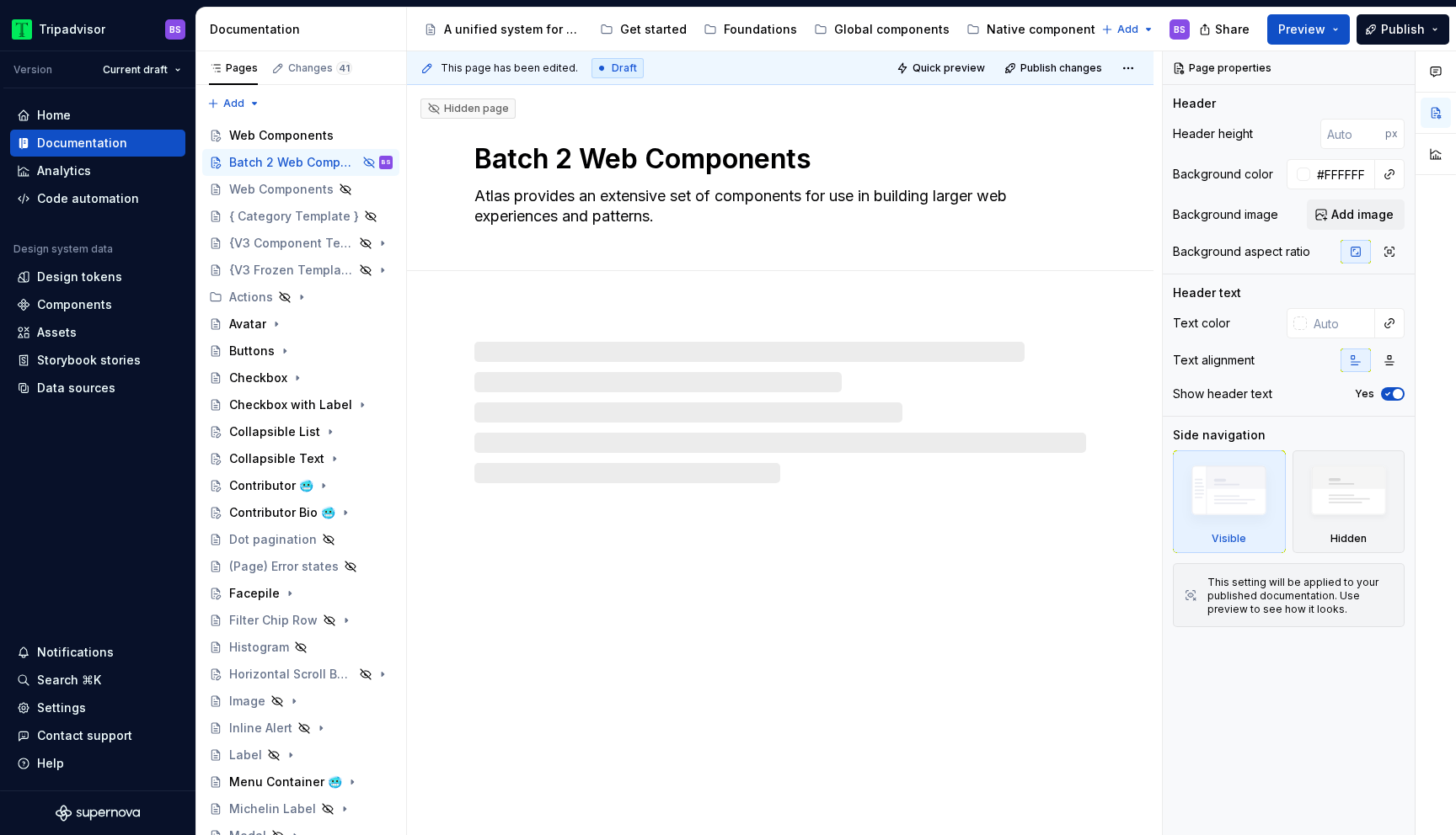
scroll to position [0, 0]
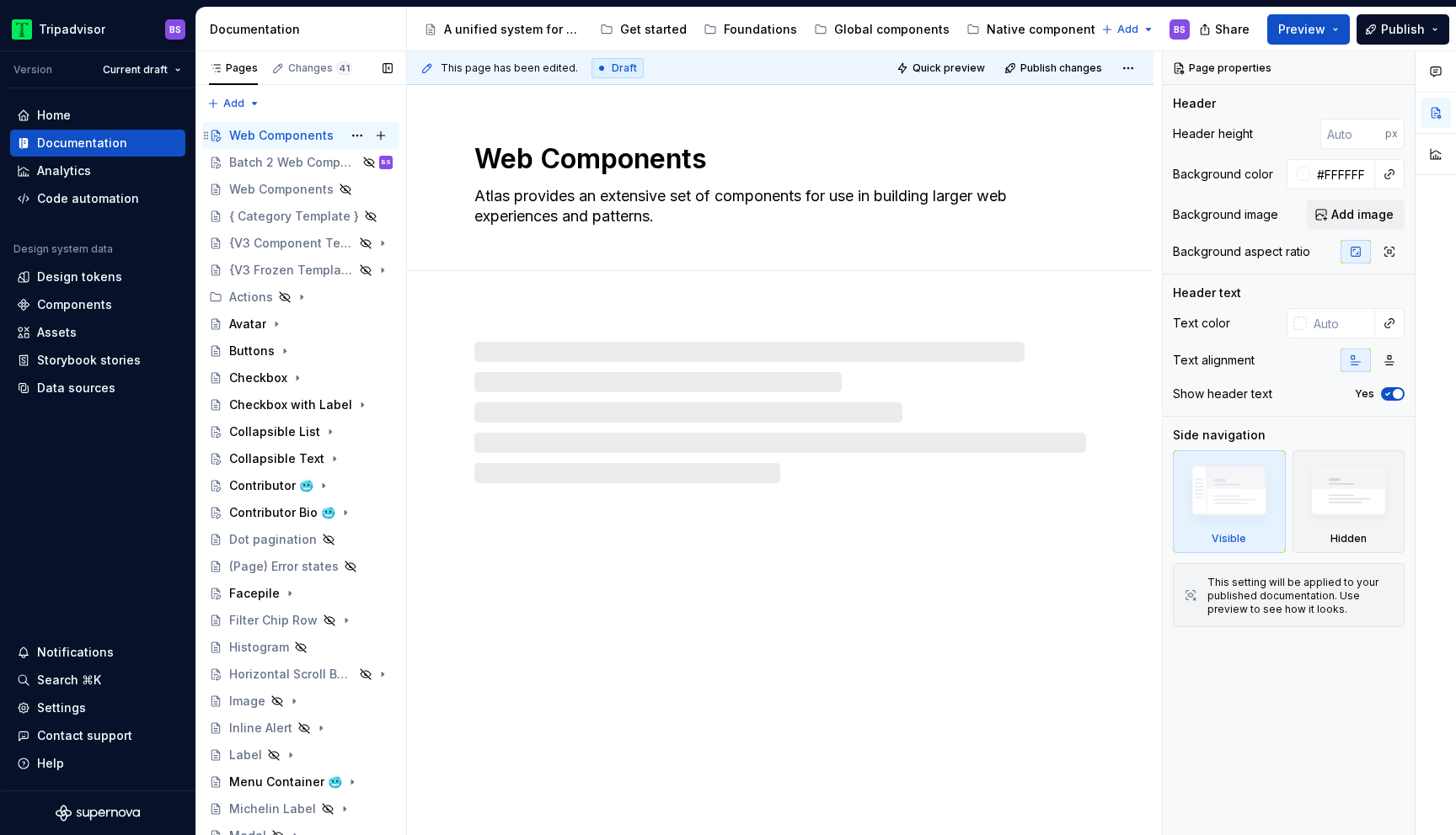
click at [312, 132] on div "Web Components" at bounding box center [281, 135] width 105 height 16
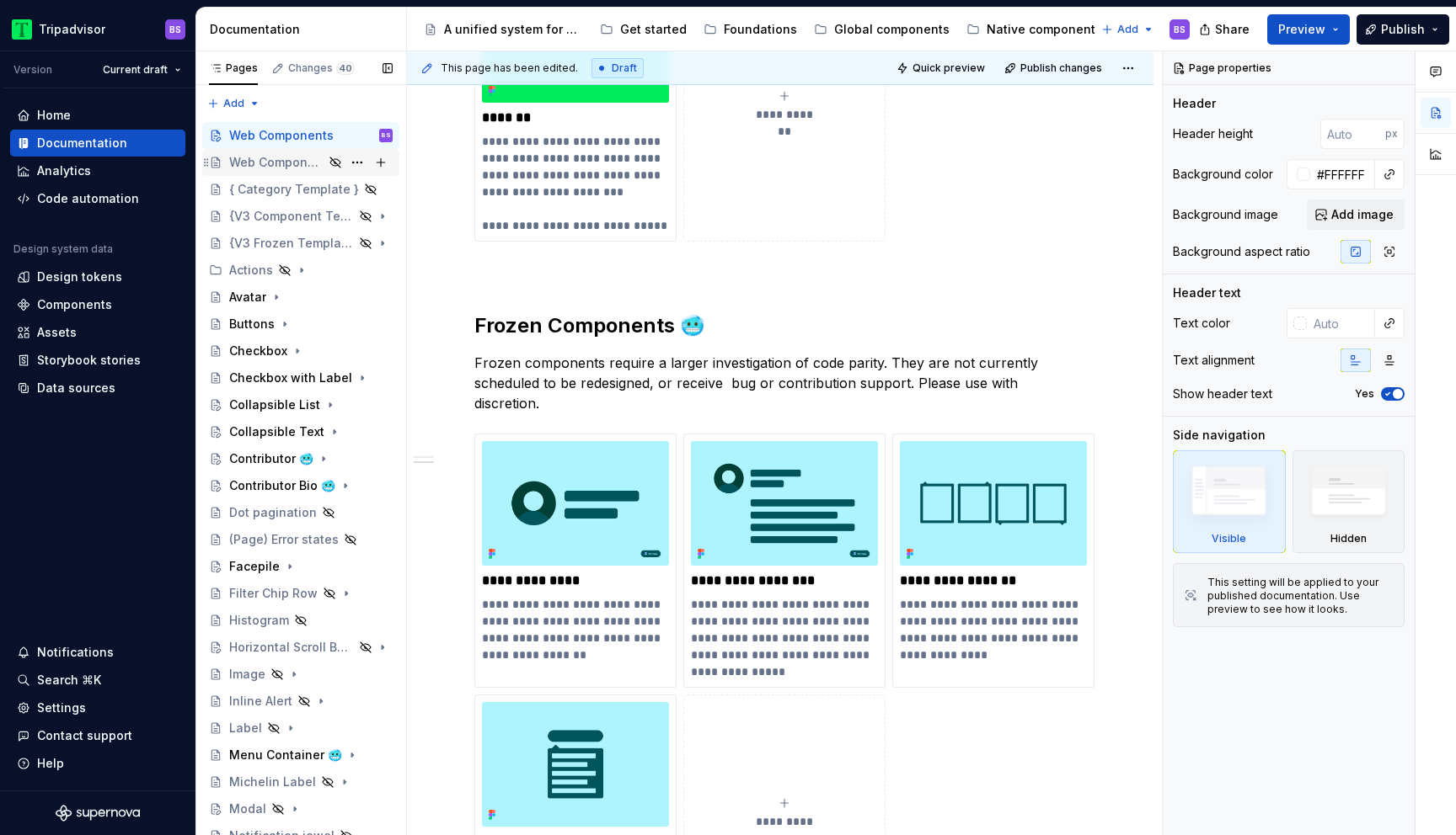
click at [264, 161] on div "Web Components" at bounding box center [276, 162] width 94 height 16
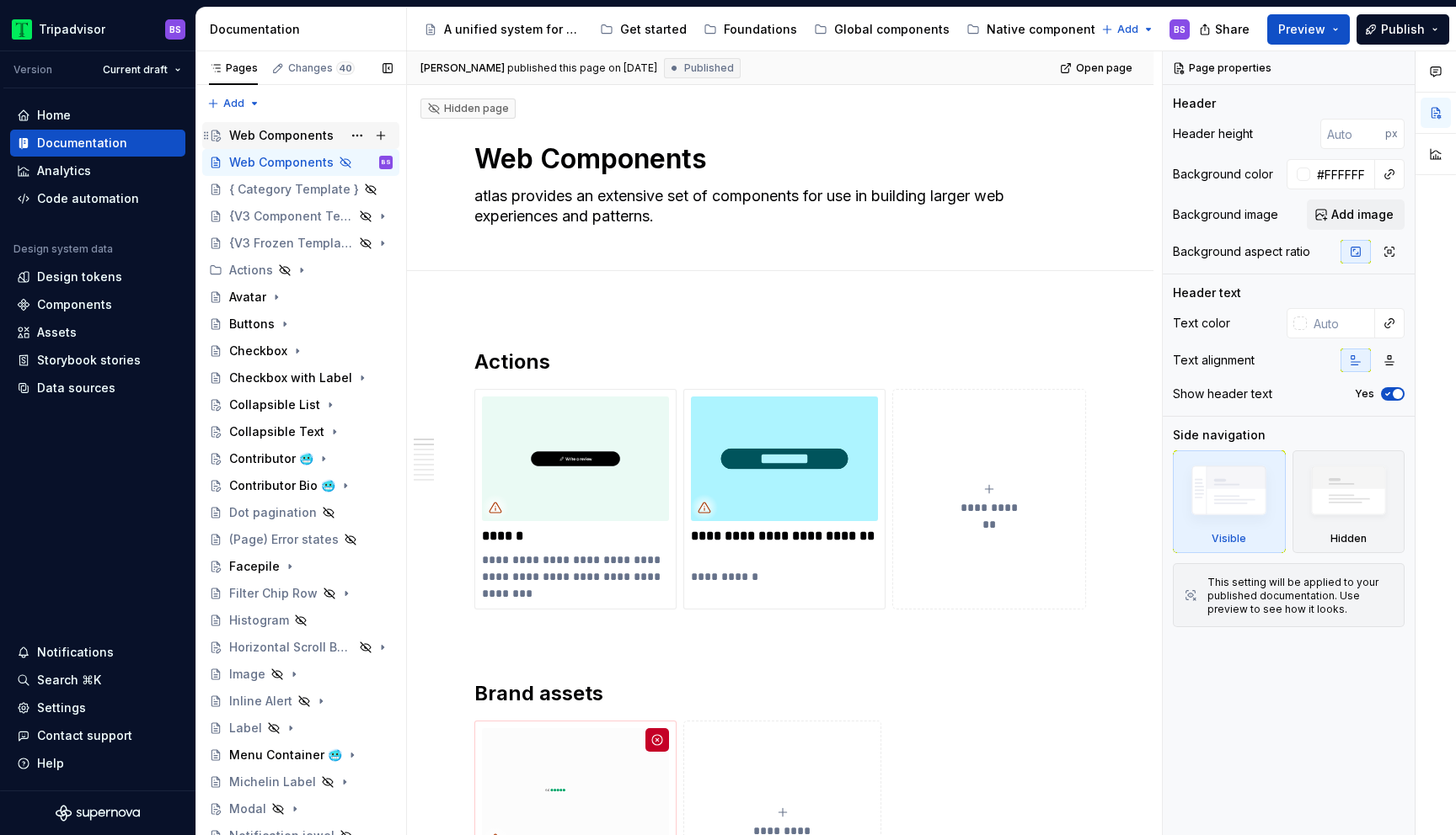
click at [265, 138] on div "Web Components" at bounding box center [281, 135] width 105 height 16
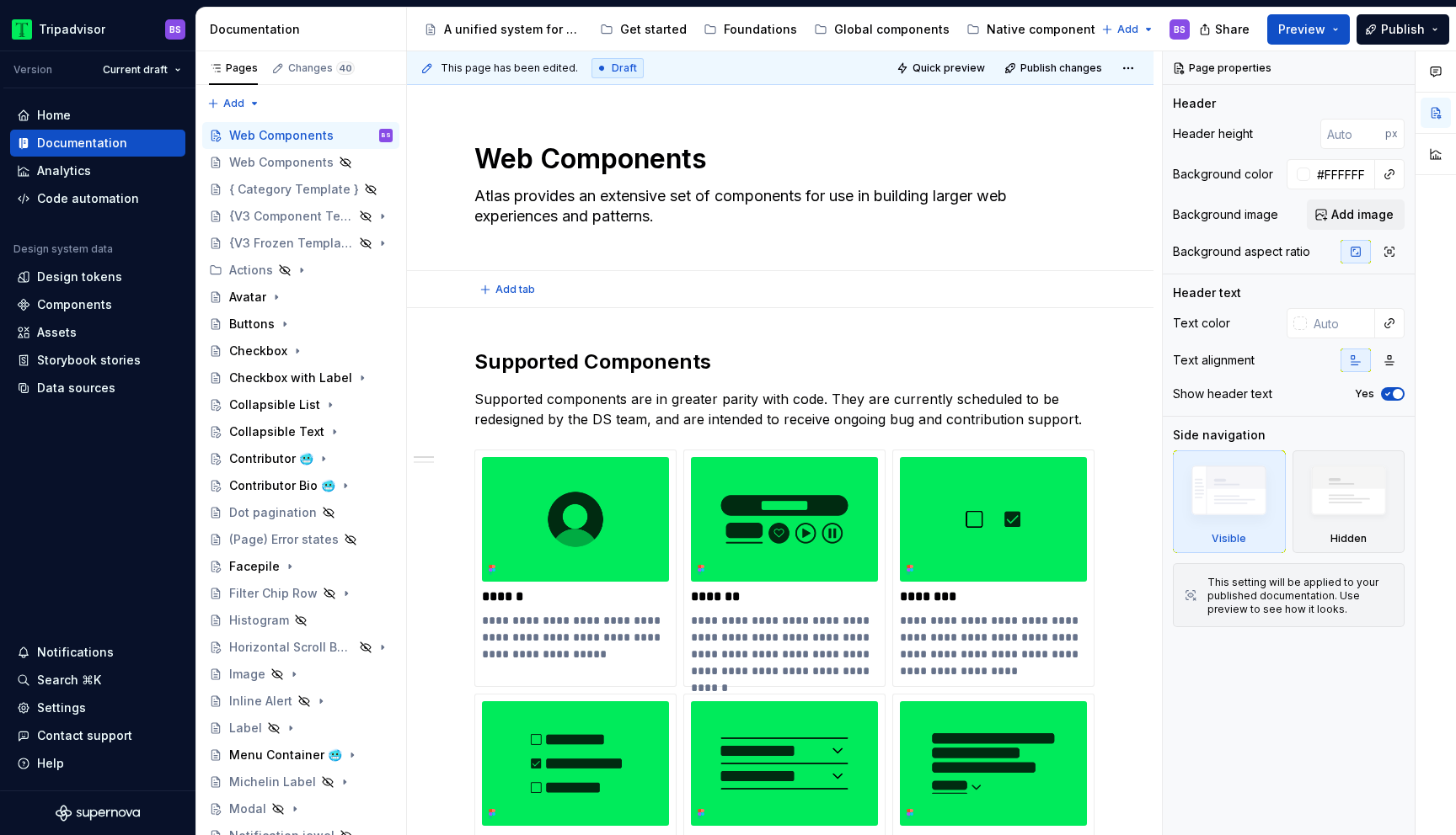
type textarea "*"
